Goal: Task Accomplishment & Management: Manage account settings

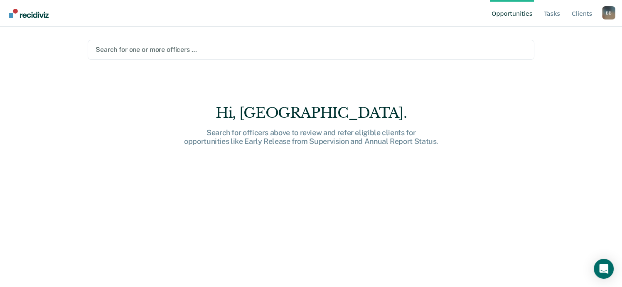
click at [518, 15] on link "Opportunities" at bounding box center [511, 13] width 44 height 27
click at [211, 53] on div at bounding box center [310, 50] width 431 height 10
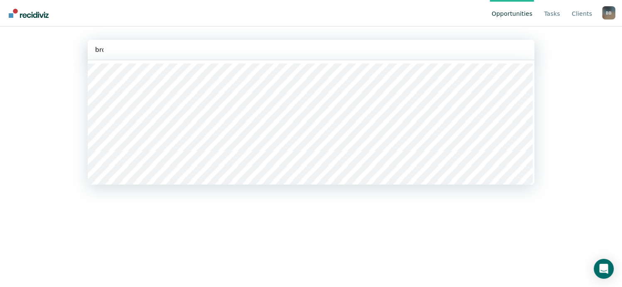
type input "broo"
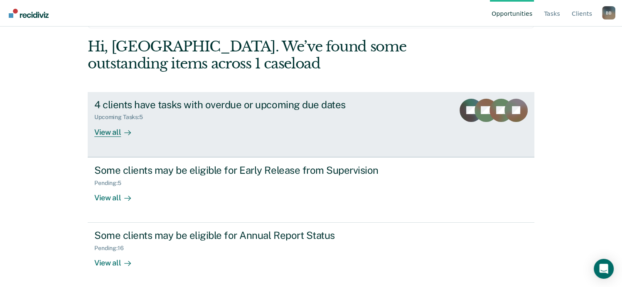
scroll to position [32, 0]
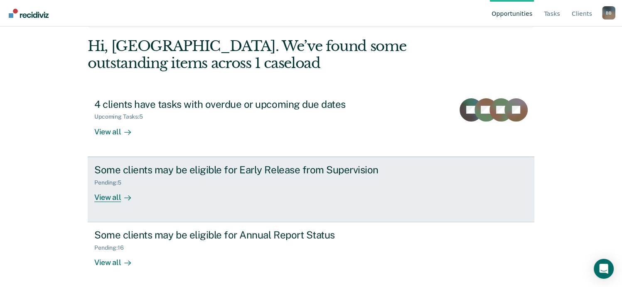
click at [240, 176] on div "Pending : 5" at bounding box center [239, 181] width 291 height 10
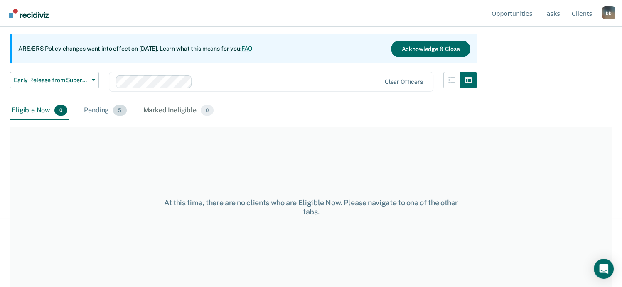
click at [107, 110] on div "Pending 5" at bounding box center [105, 111] width 46 height 18
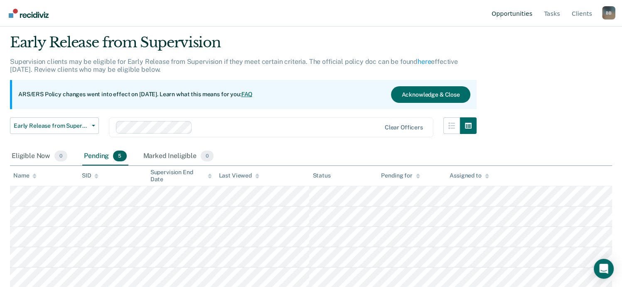
click at [524, 14] on link "Opportunities" at bounding box center [511, 13] width 44 height 27
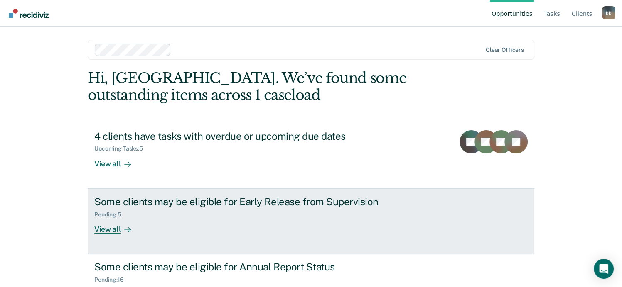
scroll to position [32, 0]
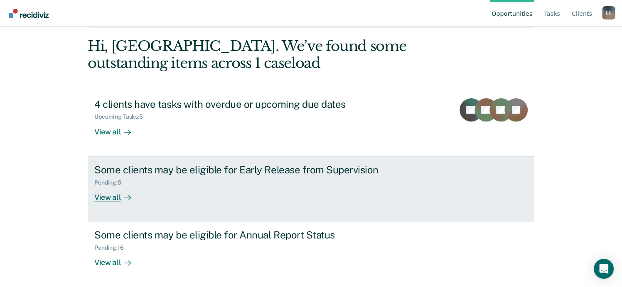
click at [308, 193] on div "Some clients may be eligible for Early Release from Supervision Pending : 5 Vie…" at bounding box center [249, 183] width 311 height 38
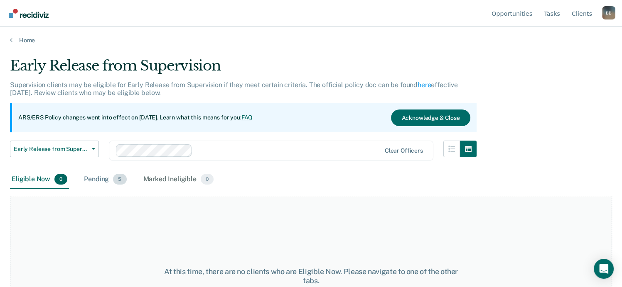
click at [104, 179] on div "Pending 5" at bounding box center [105, 180] width 46 height 18
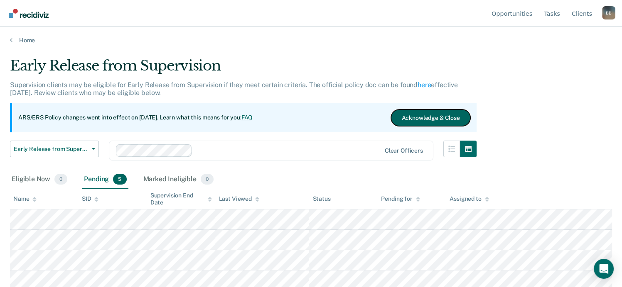
click at [458, 118] on button "Acknowledge & Close" at bounding box center [430, 118] width 79 height 17
